Goal: Transaction & Acquisition: Download file/media

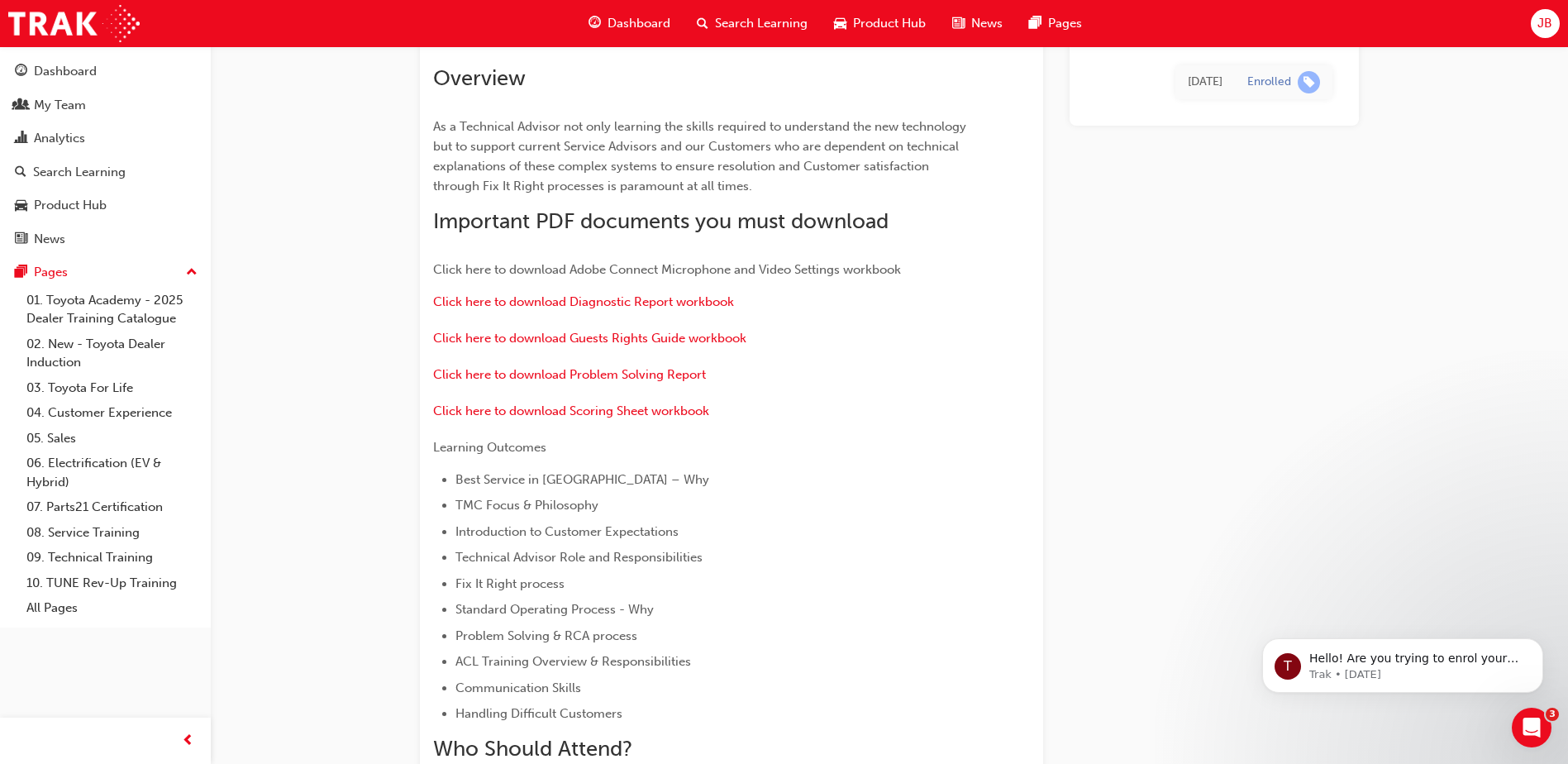
click at [597, 269] on span "Click here to download Adobe Connect Microphone and Video Settings workbook" at bounding box center [667, 269] width 468 height 15
click at [677, 267] on span "Click here to download Adobe Connect Microphone and Video Settings workbook" at bounding box center [667, 269] width 468 height 15
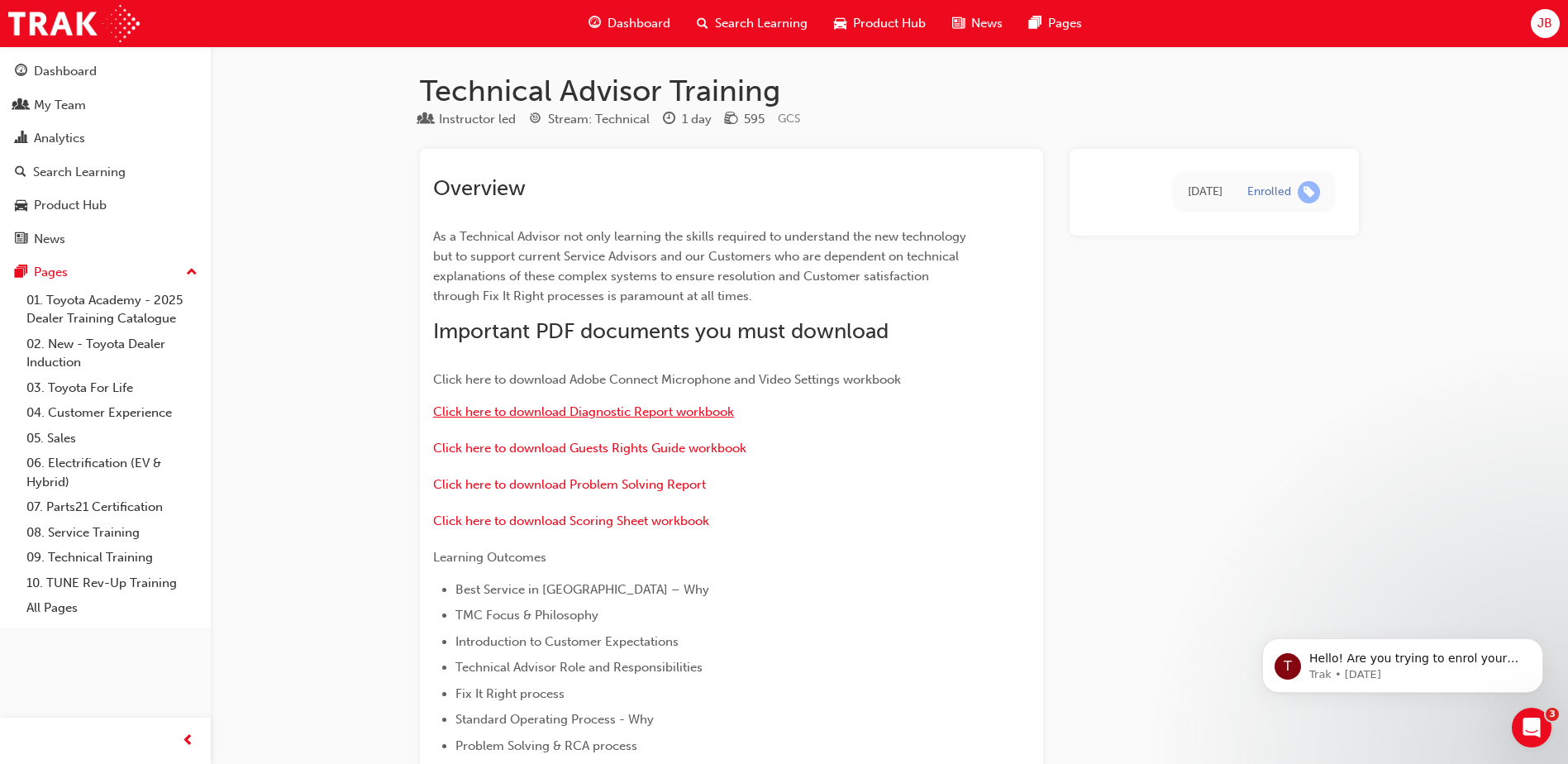
click at [668, 409] on span "Click here to download Diagnostic Report workbook" at bounding box center [583, 411] width 301 height 15
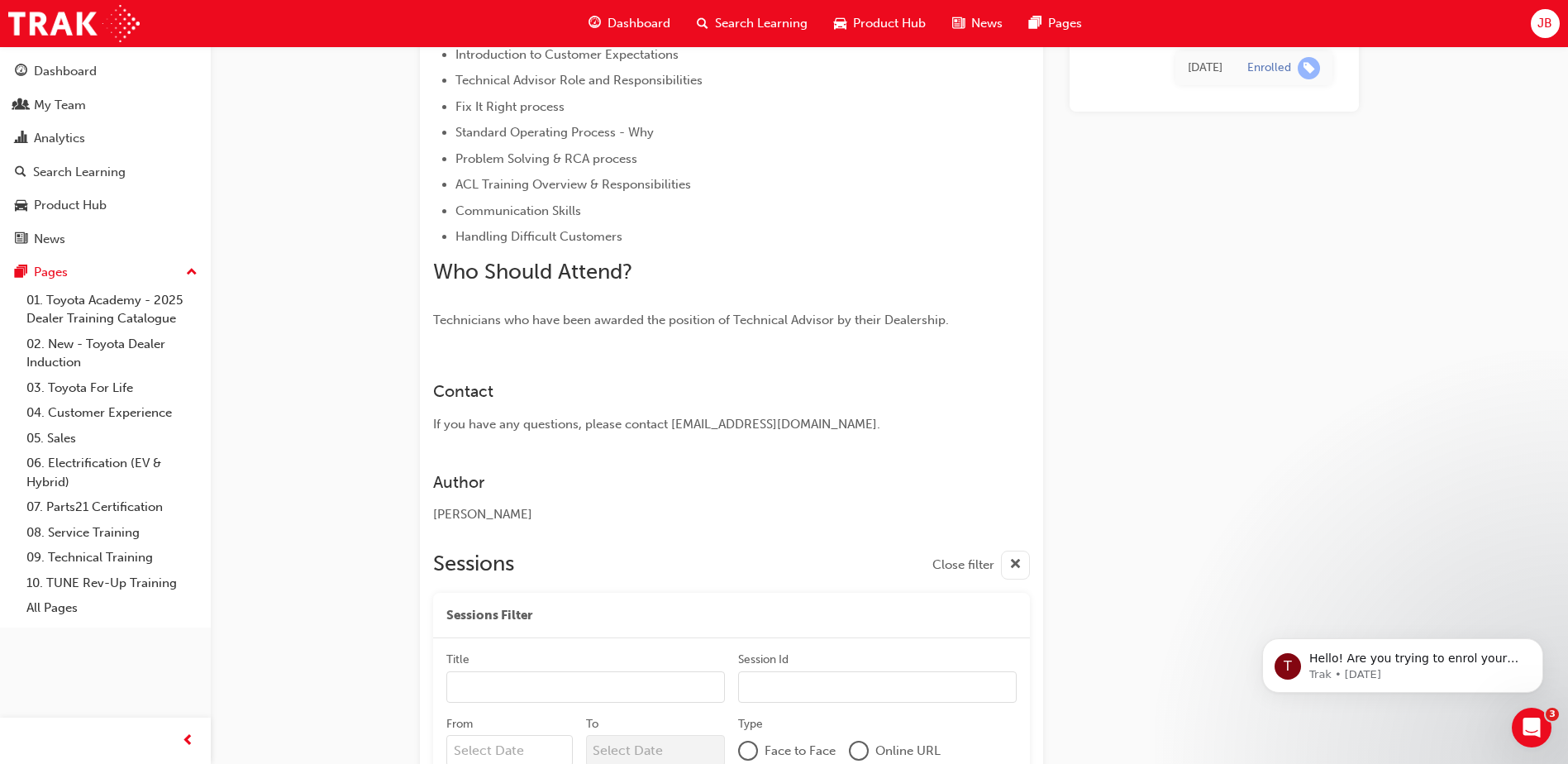
scroll to position [24, 0]
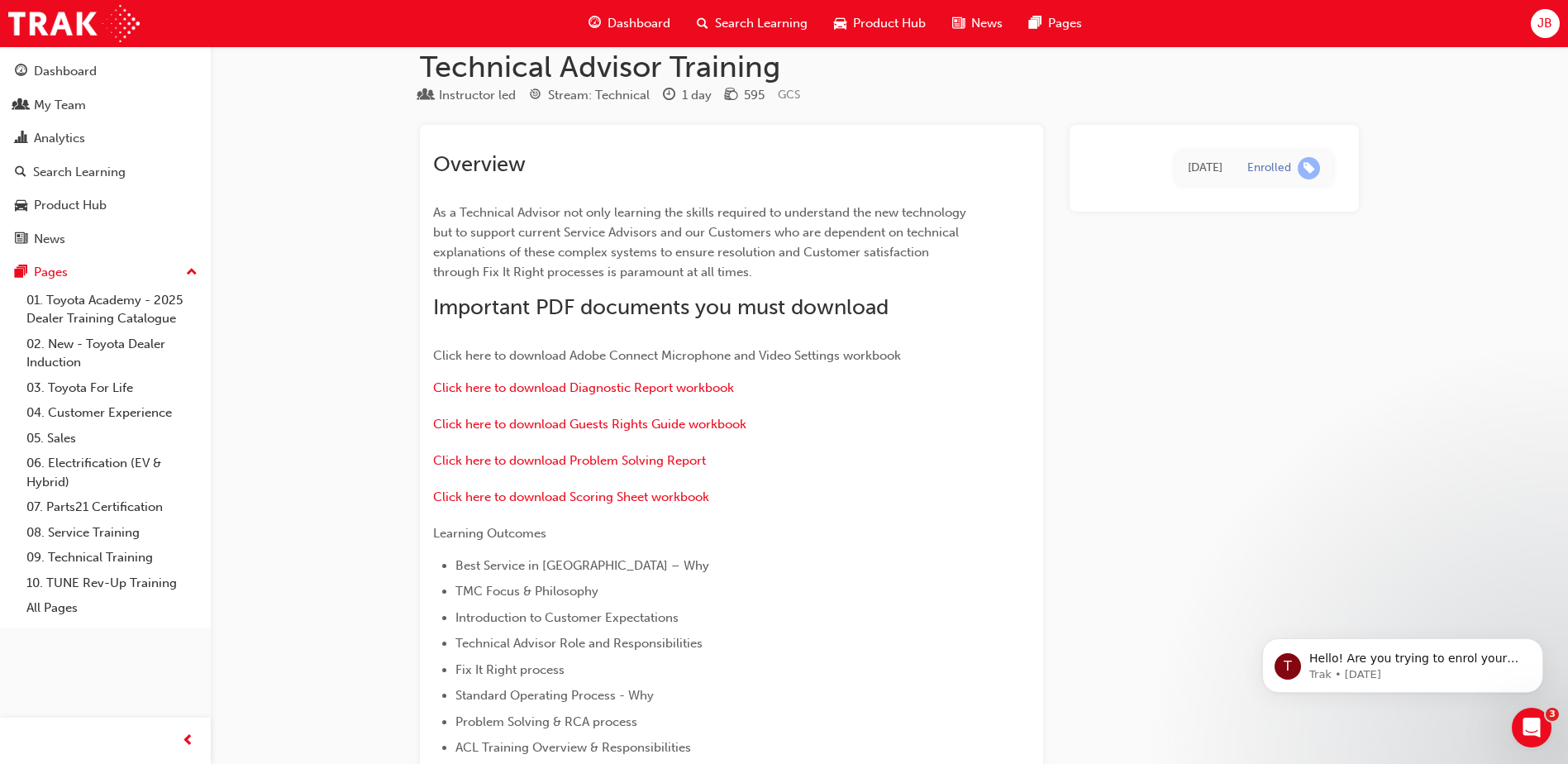
click at [565, 434] on p "Click here to download Guests Rights Guide workbook" at bounding box center [702, 426] width 538 height 24
click at [568, 427] on span "Click here to download Guests Rights Guide workbook" at bounding box center [589, 423] width 314 height 15
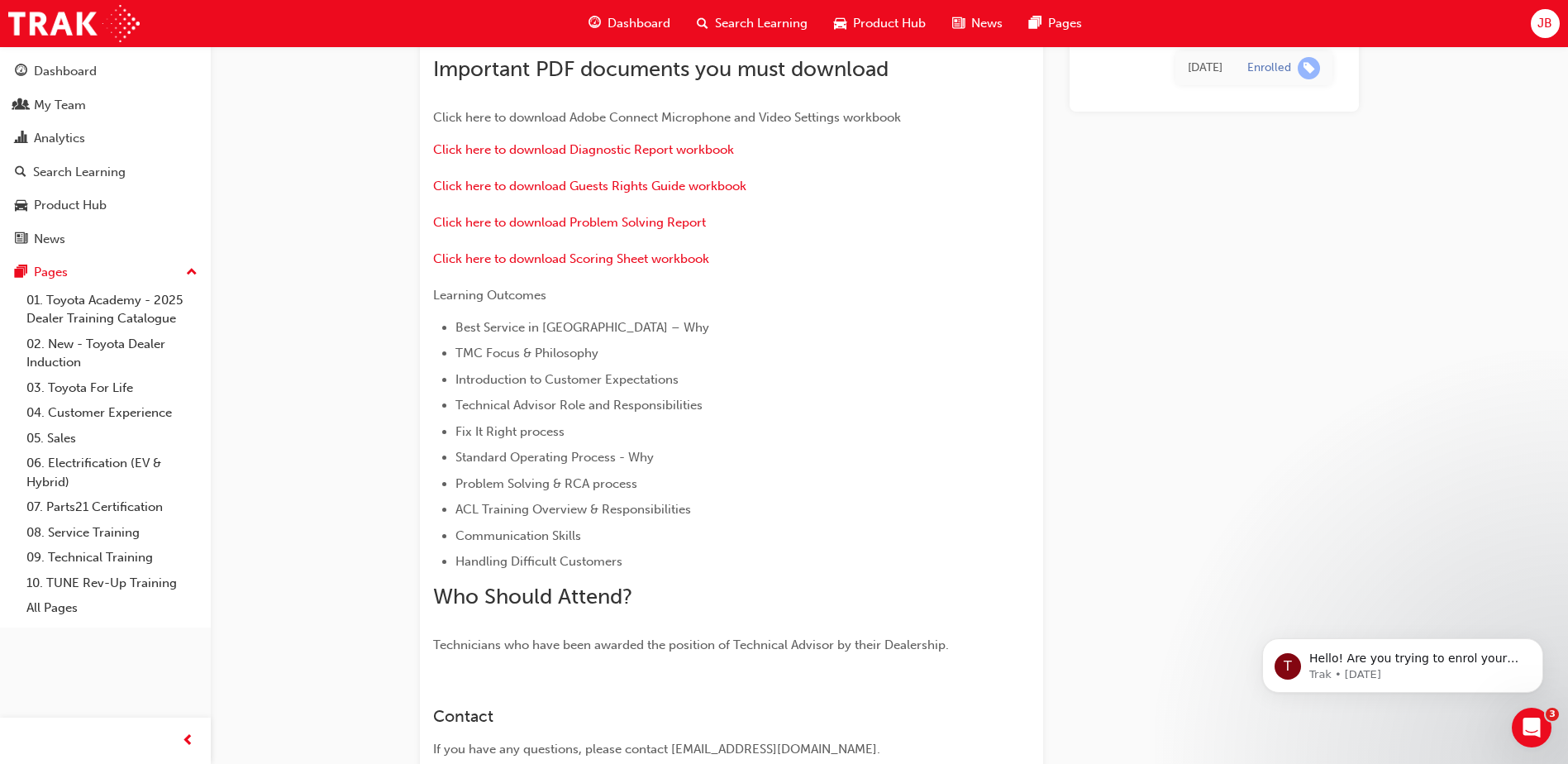
scroll to position [232, 0]
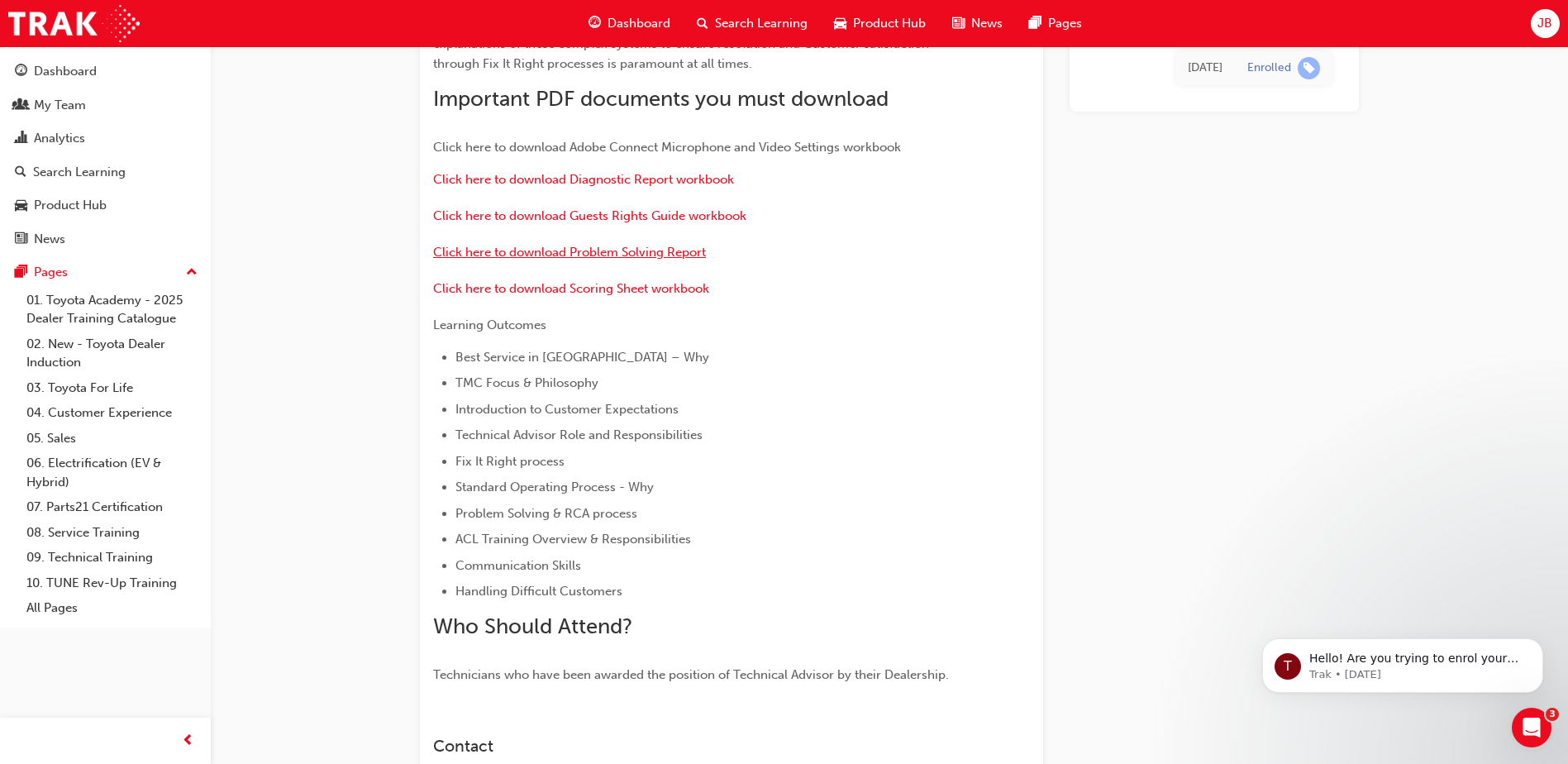
click at [629, 254] on span "Click here to download Problem Solving Report" at bounding box center [569, 252] width 273 height 15
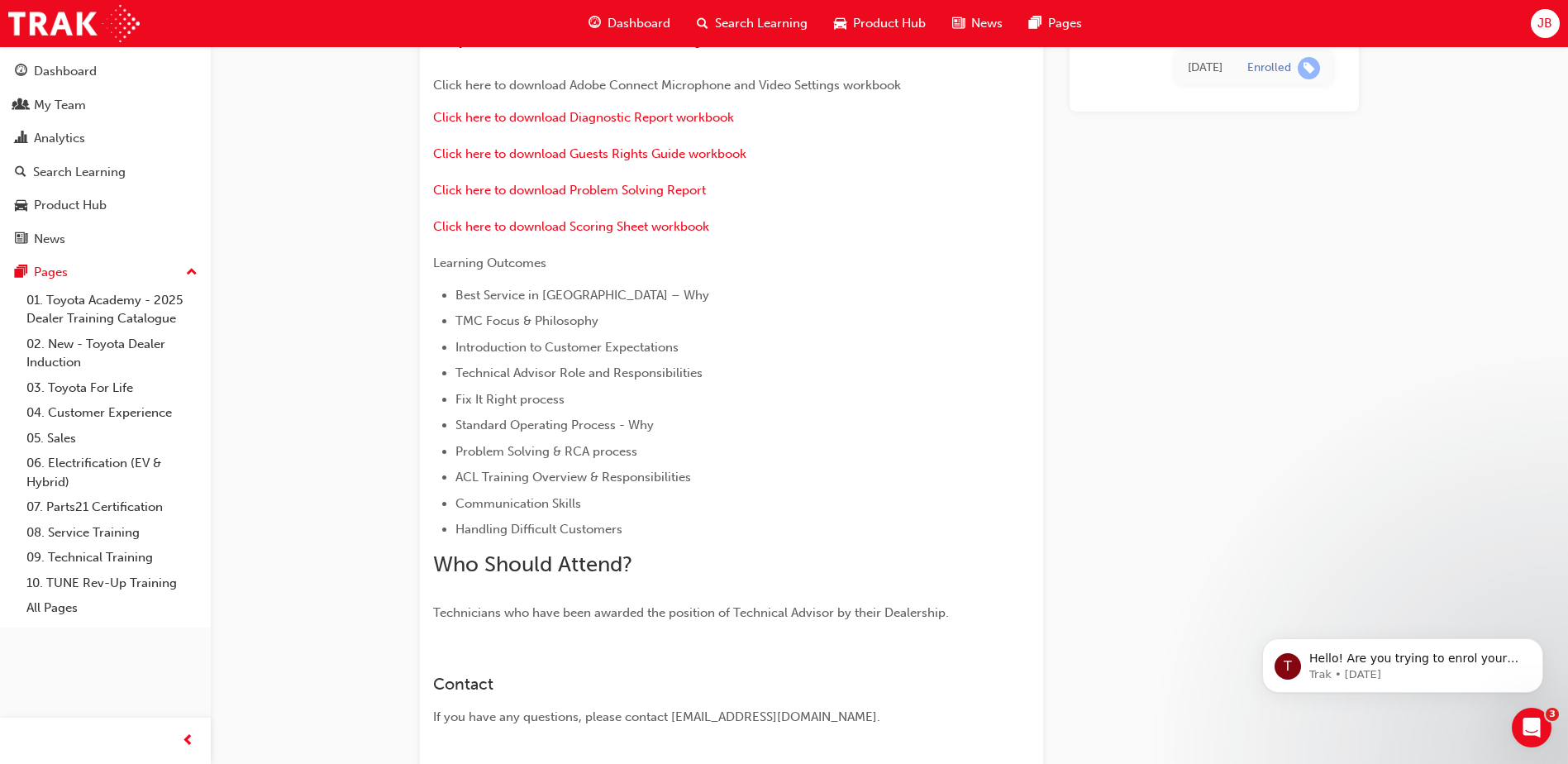
scroll to position [275, 0]
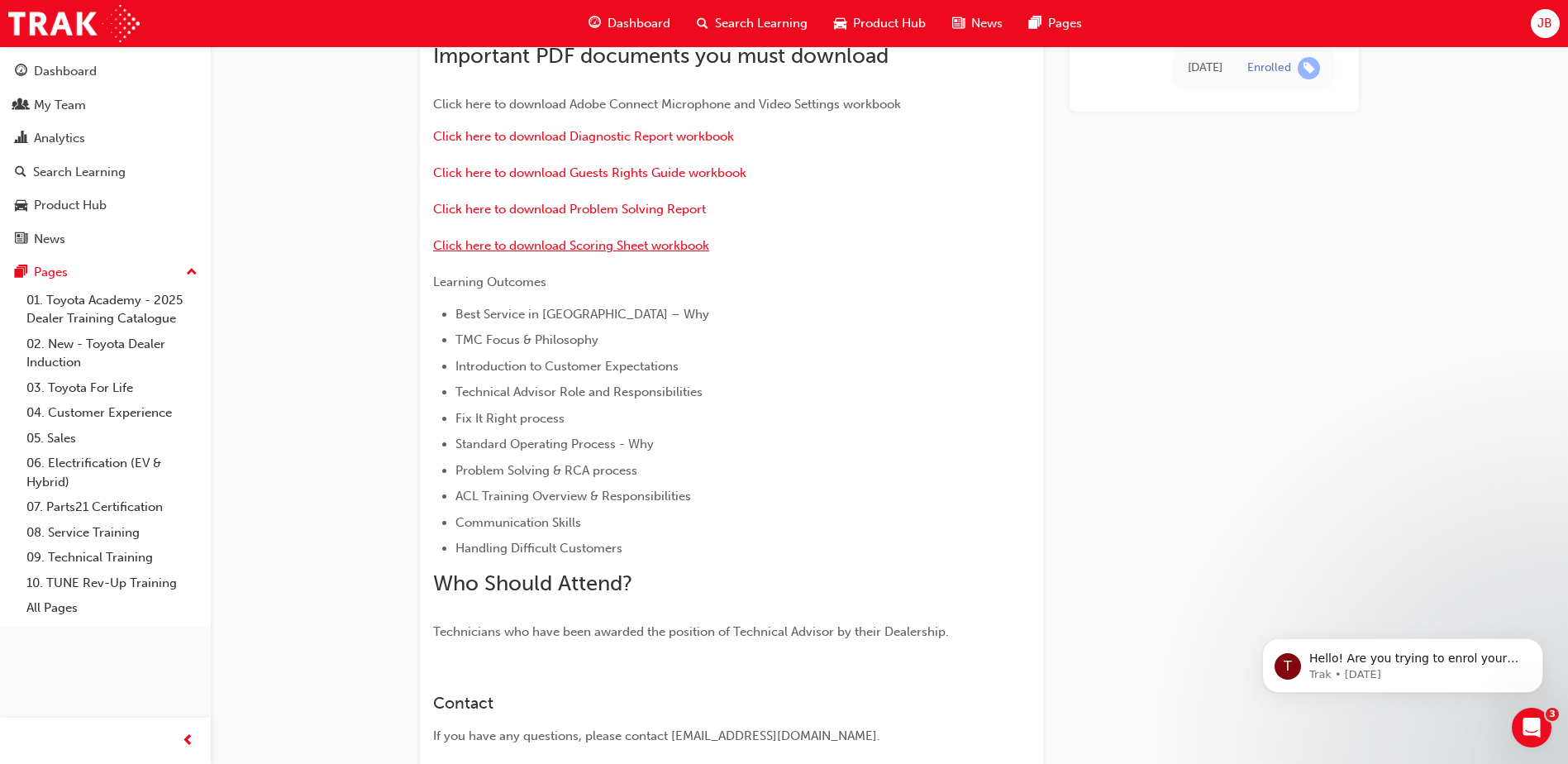
click at [597, 244] on span "Click here to download Scoring Sheet workbook" at bounding box center [571, 245] width 276 height 15
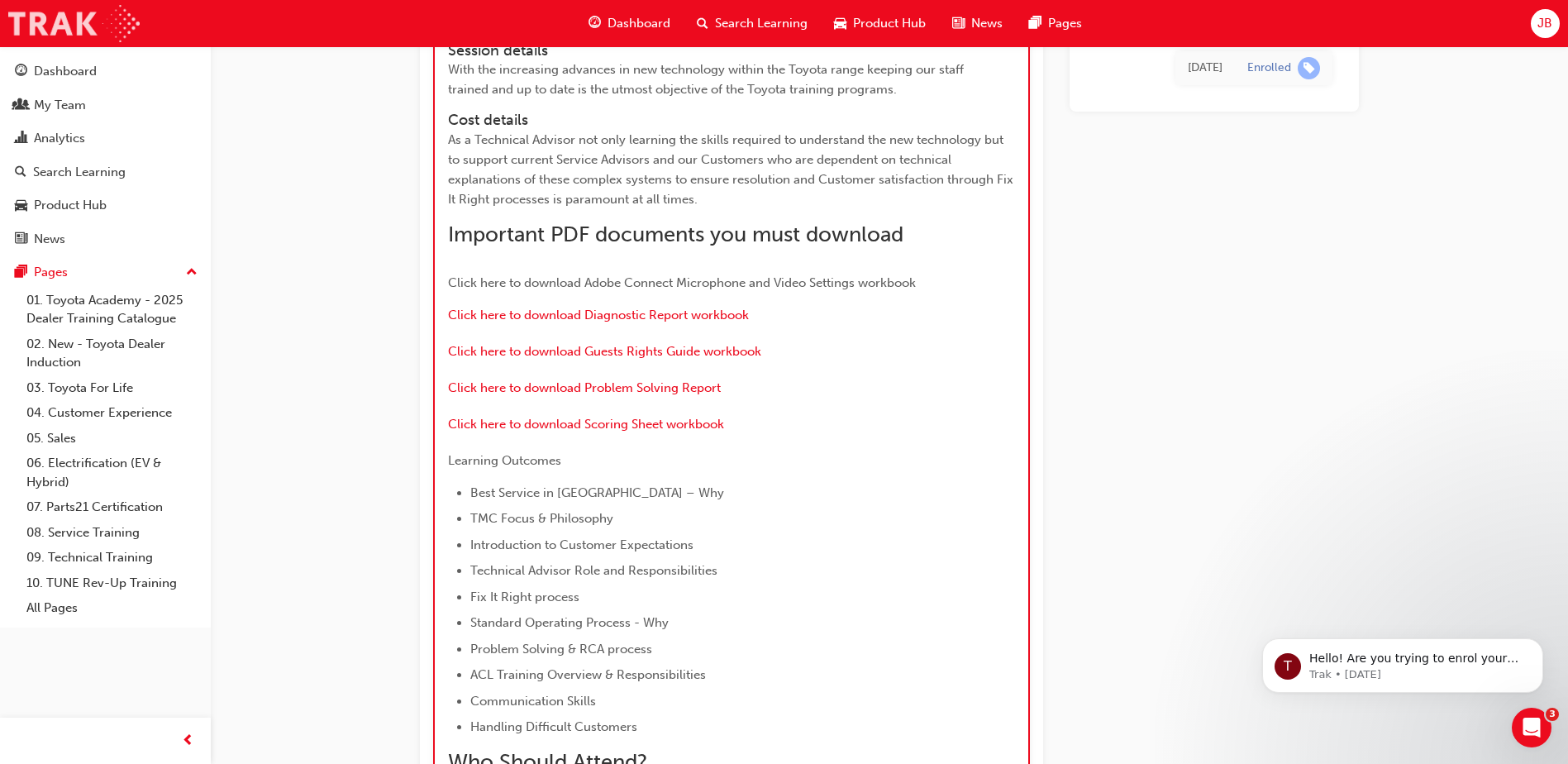
scroll to position [1736, 0]
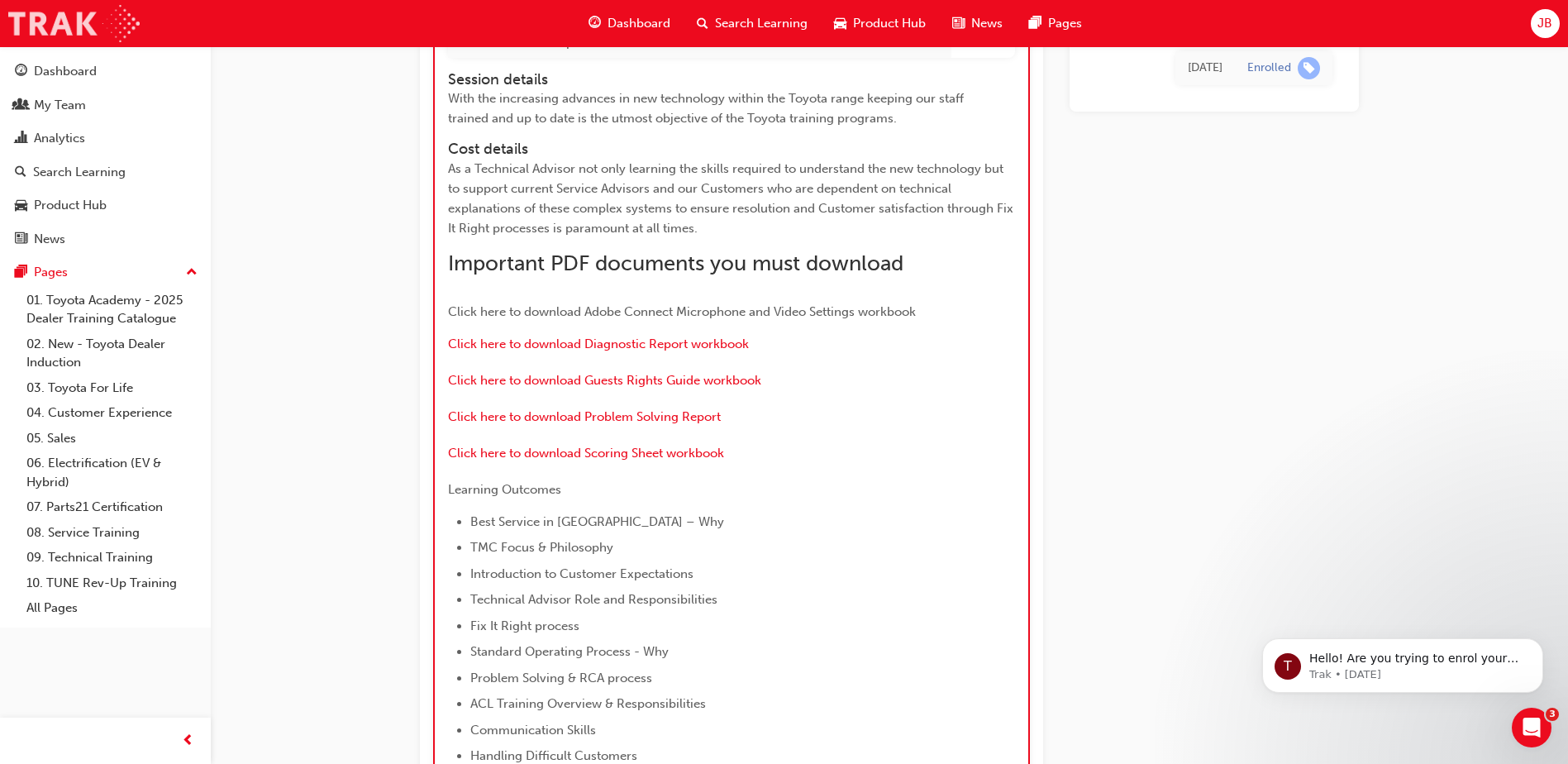
click at [59, 21] on img at bounding box center [74, 24] width 132 height 37
